Goal: Find specific page/section

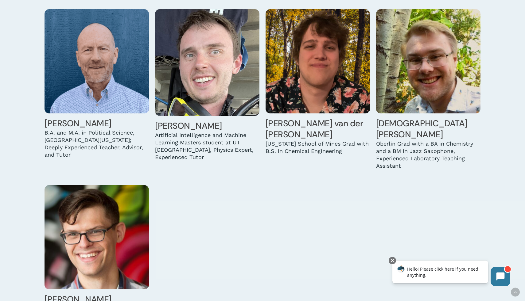
scroll to position [1904, 0]
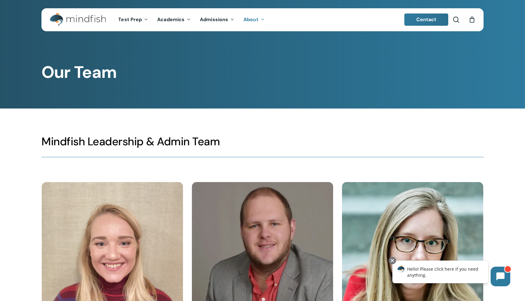
click at [456, 24] on li "search" at bounding box center [455, 19] width 7 height 23
click at [457, 18] on span "Main Menu" at bounding box center [456, 20] width 6 height 6
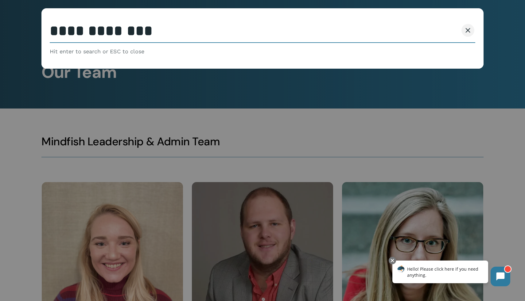
type input "**********"
click at [430, 24] on button "Search" at bounding box center [444, 30] width 28 height 13
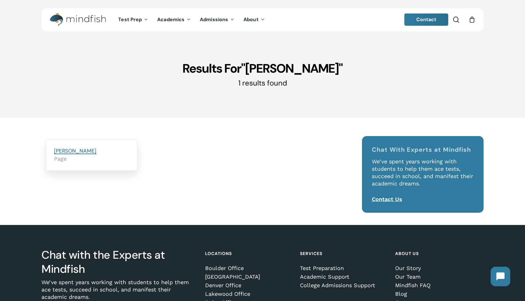
click at [75, 151] on link "Oliver Levine" at bounding box center [75, 151] width 42 height 7
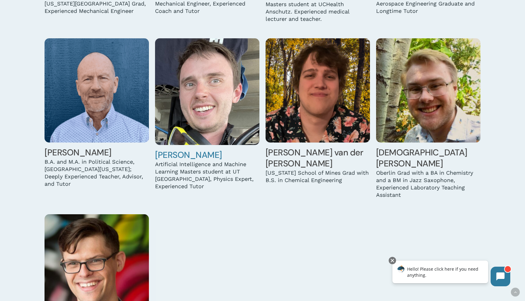
scroll to position [1876, 0]
